Goal: Check status: Check status

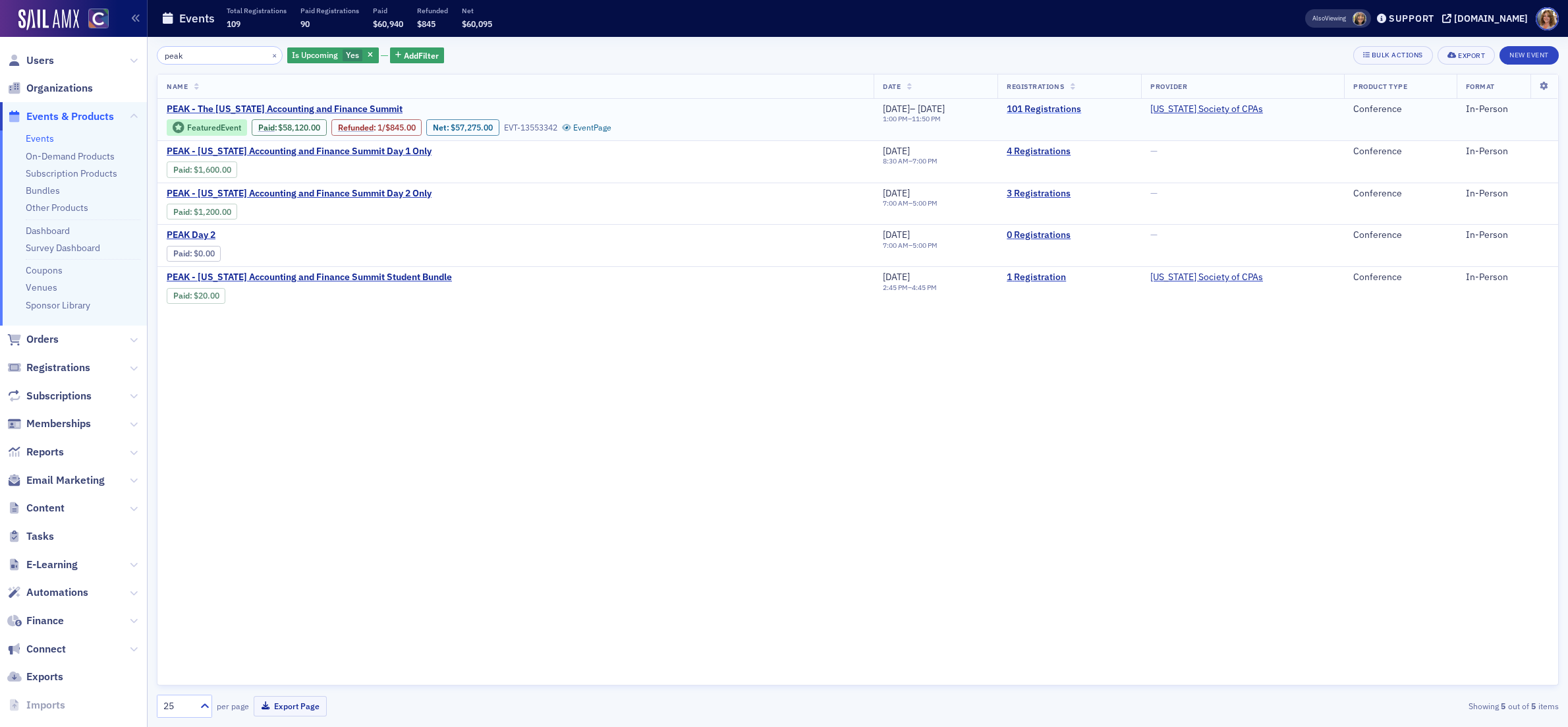
click at [1091, 108] on link "101 Registrations" at bounding box center [1069, 109] width 125 height 12
click at [157, 52] on input "peak" at bounding box center [219, 55] width 125 height 19
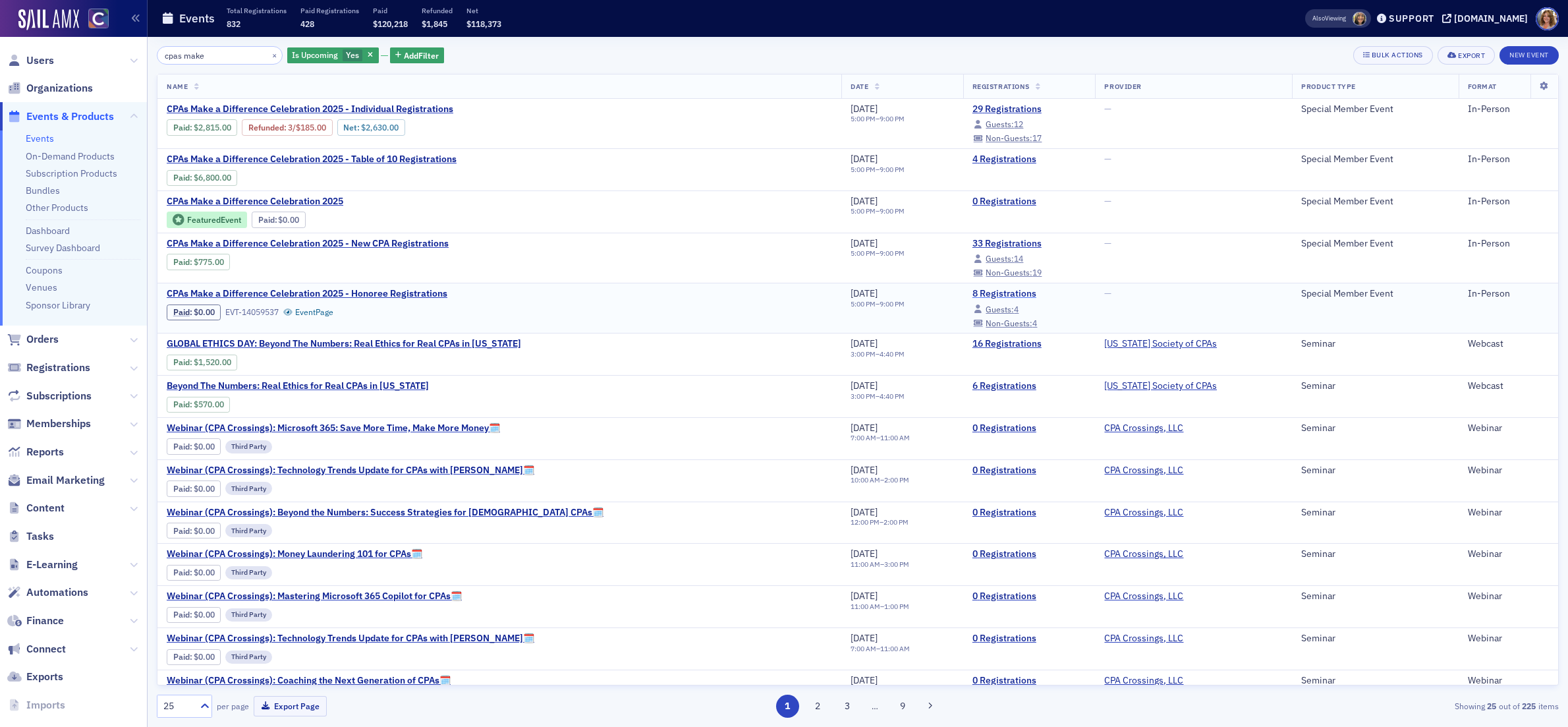
type input "cpas make"
click at [973, 295] on link "8 Registrations" at bounding box center [1030, 293] width 114 height 12
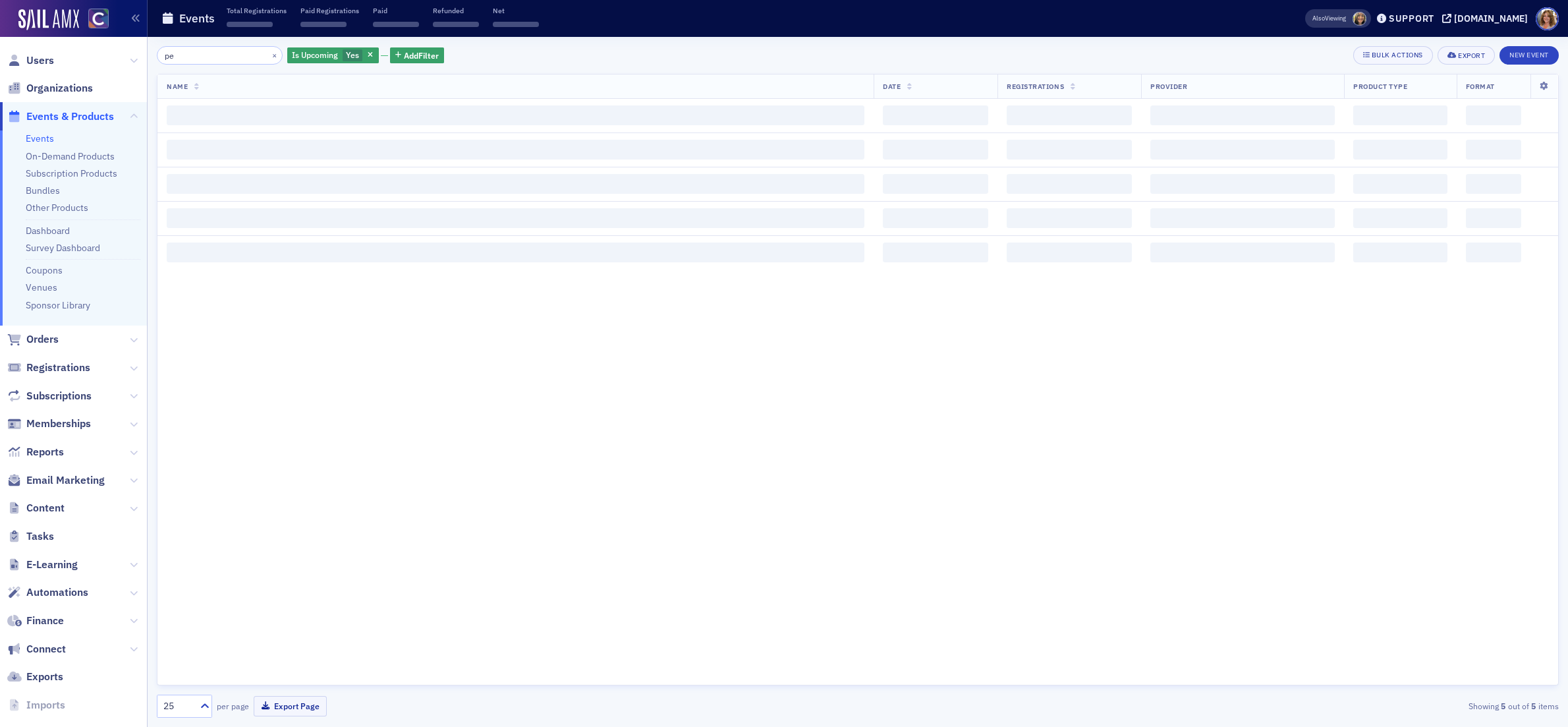
type input "p"
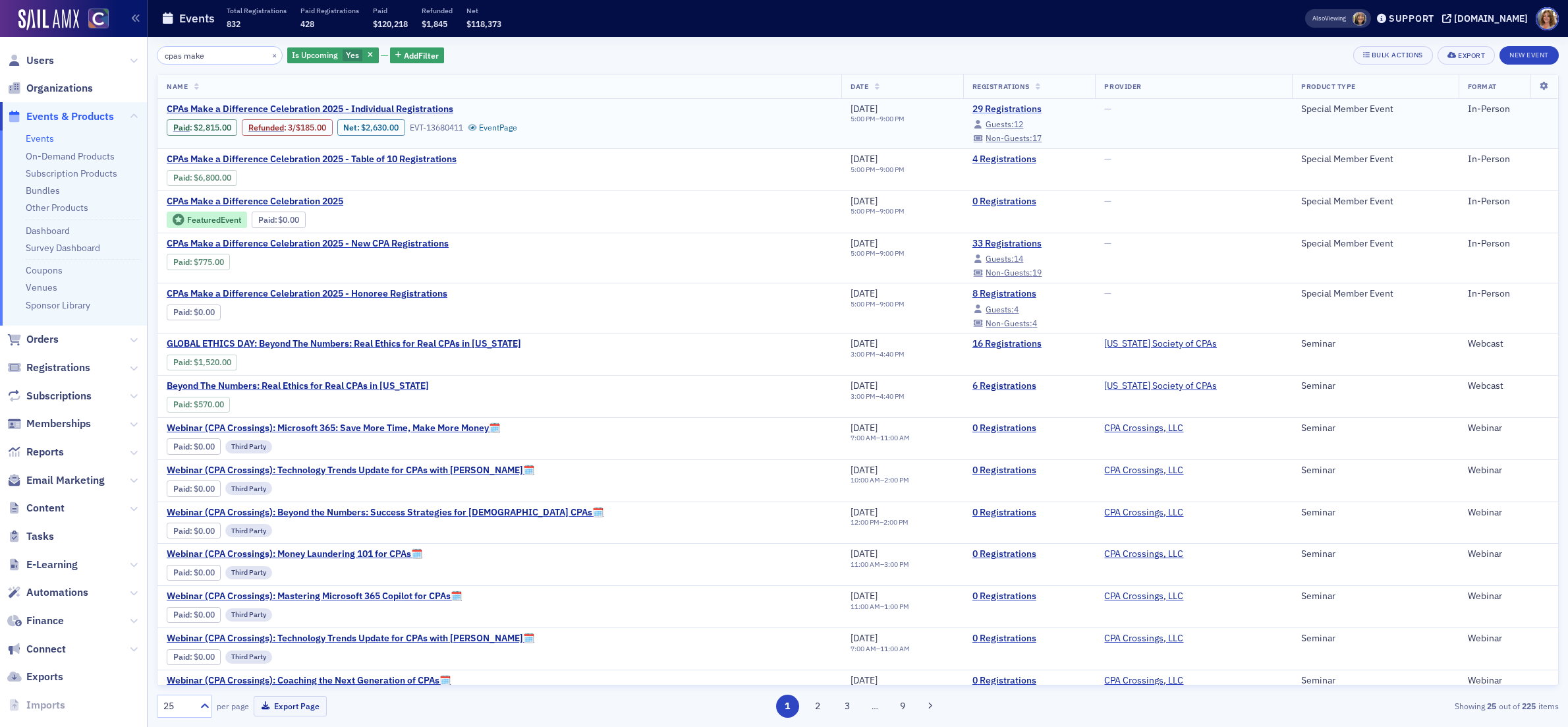
type input "cpas make"
click at [973, 108] on link "29 Registrations" at bounding box center [1030, 108] width 114 height 12
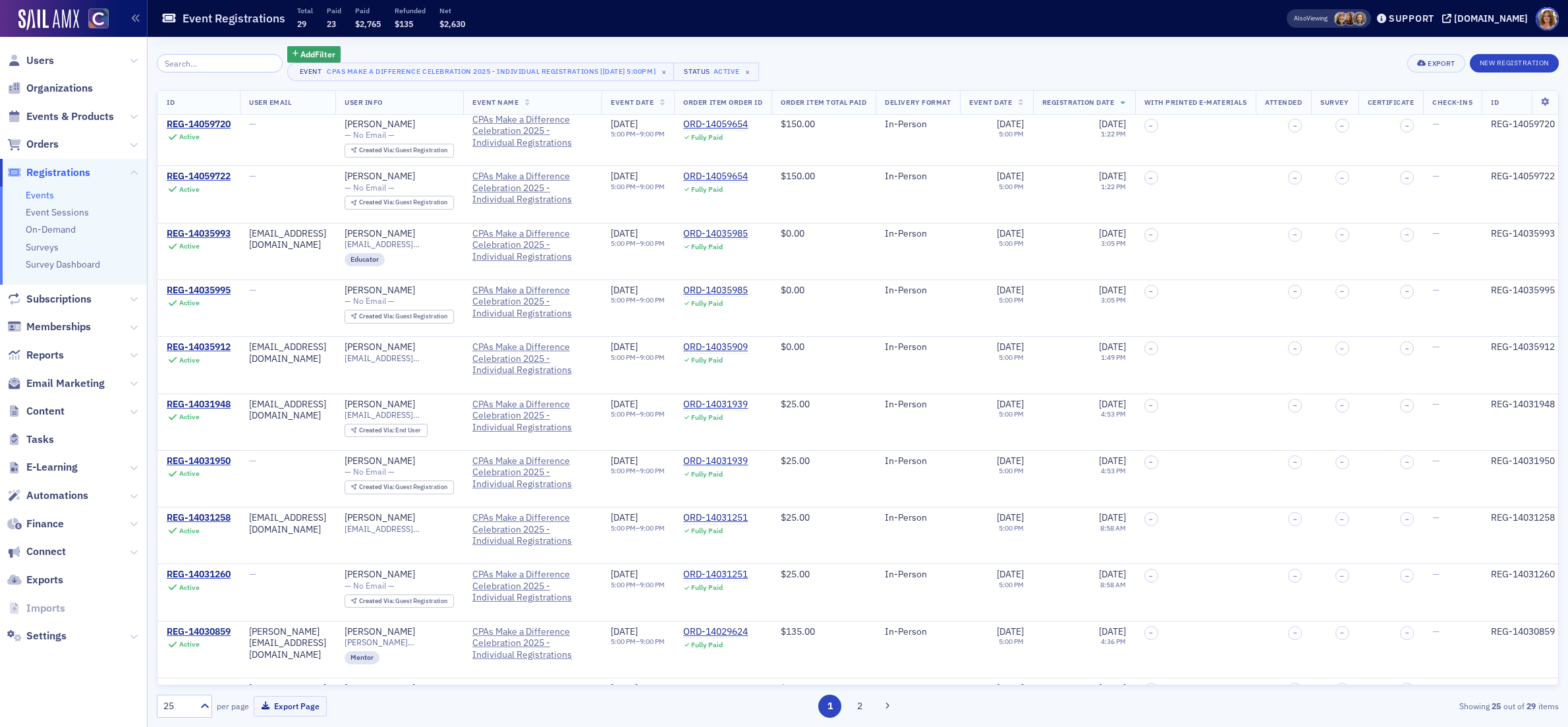
scroll to position [766, 0]
click at [748, 282] on div "ORD-14035985" at bounding box center [715, 288] width 64 height 12
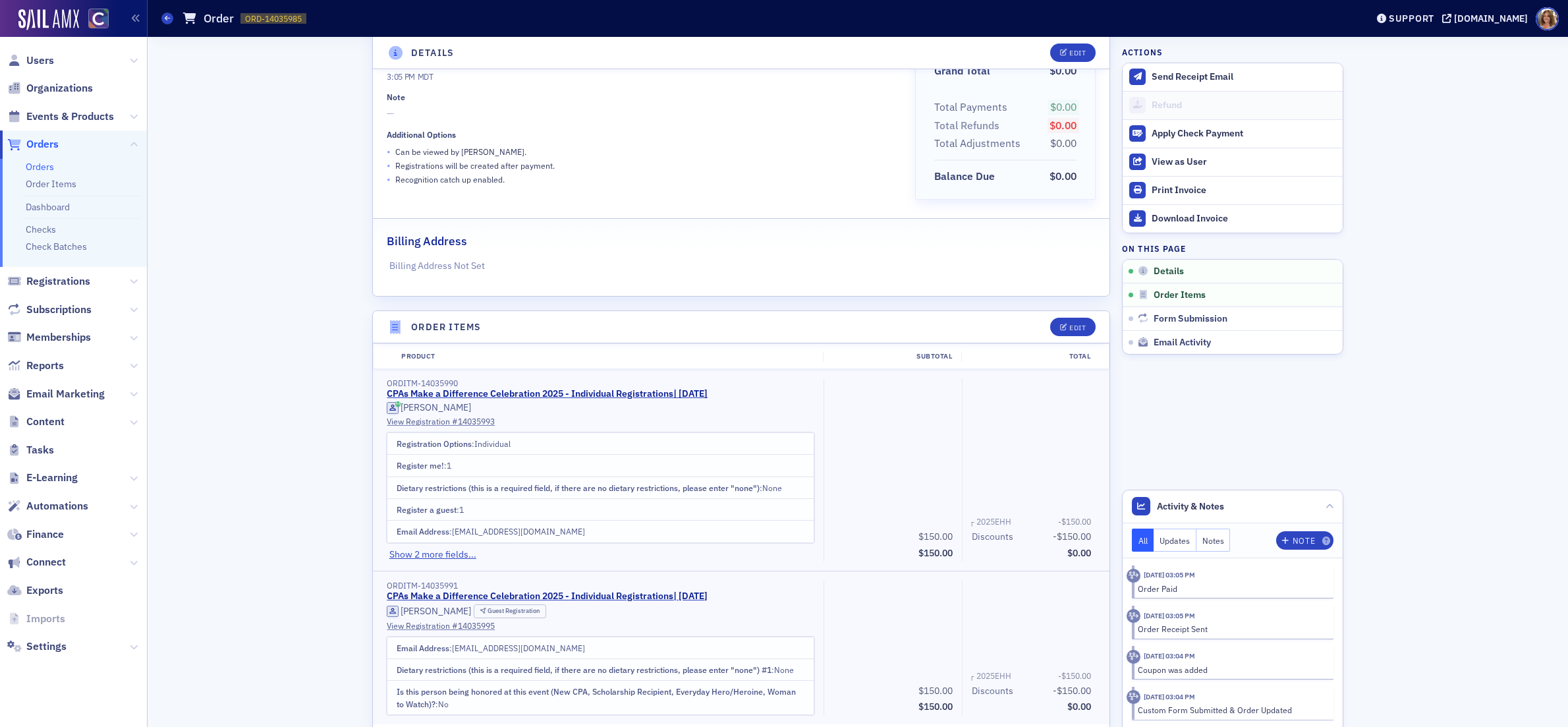
scroll to position [143, 0]
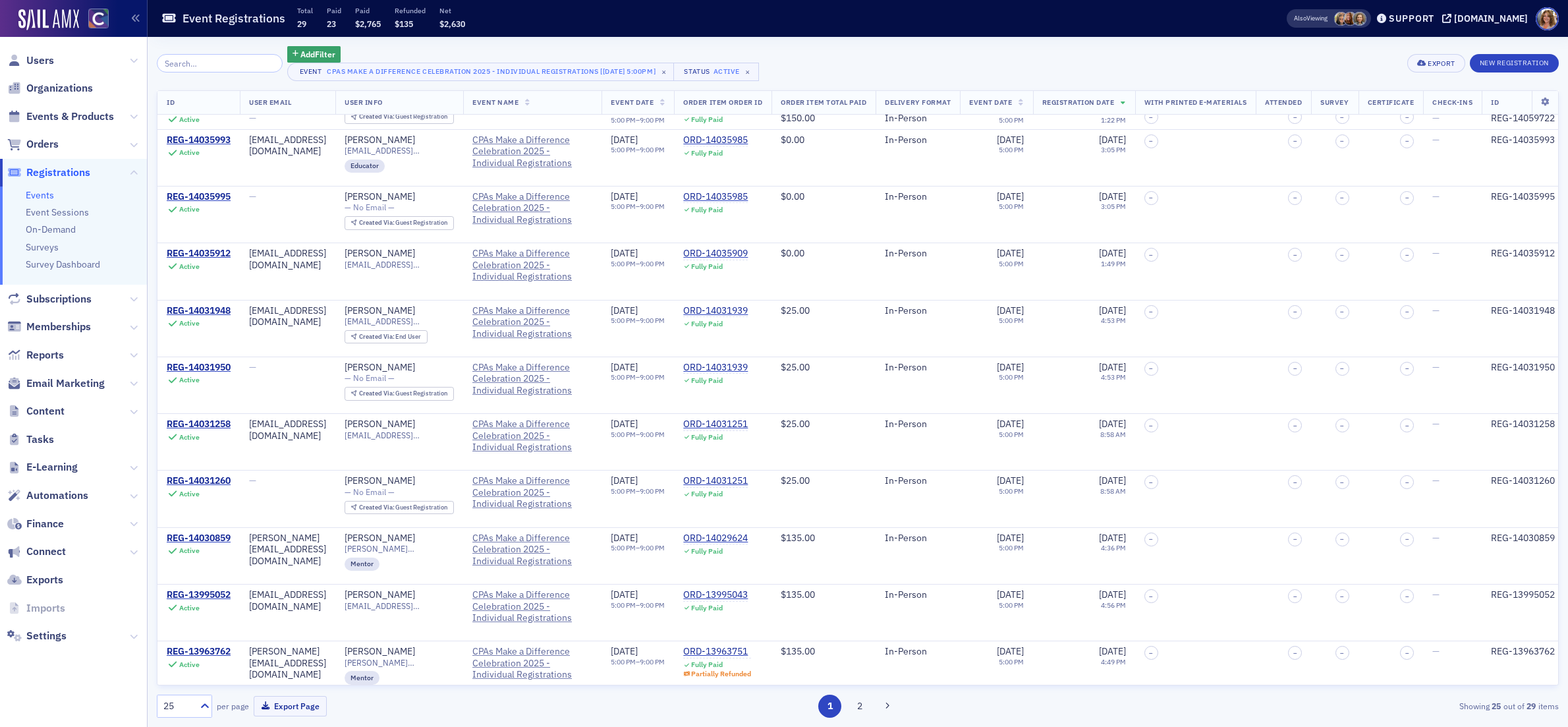
scroll to position [861, 0]
